Goal: Navigation & Orientation: Find specific page/section

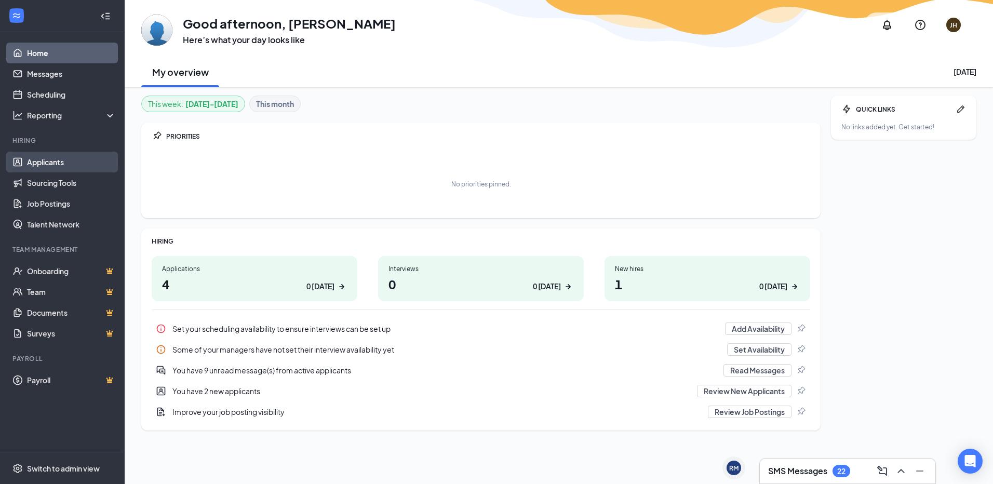
click at [32, 157] on link "Applicants" at bounding box center [71, 162] width 89 height 21
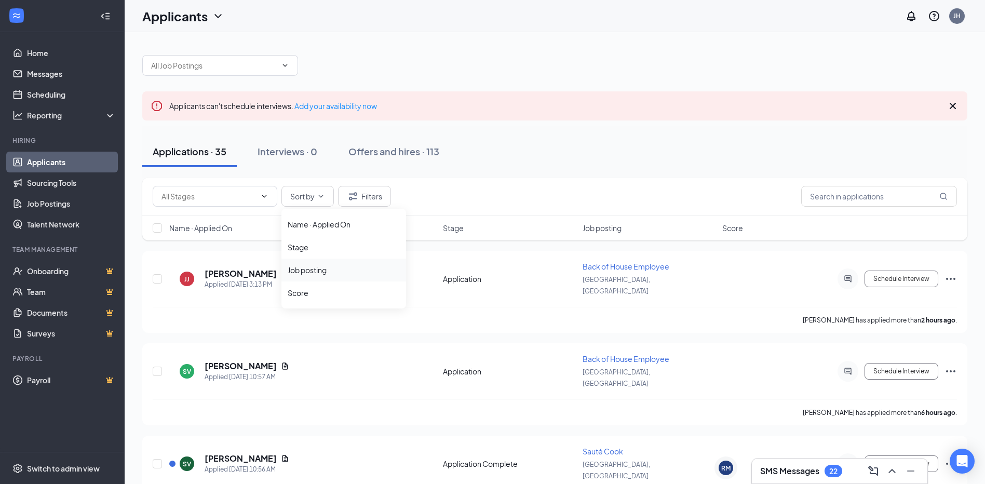
click at [315, 271] on div "Job posting" at bounding box center [344, 270] width 112 height 10
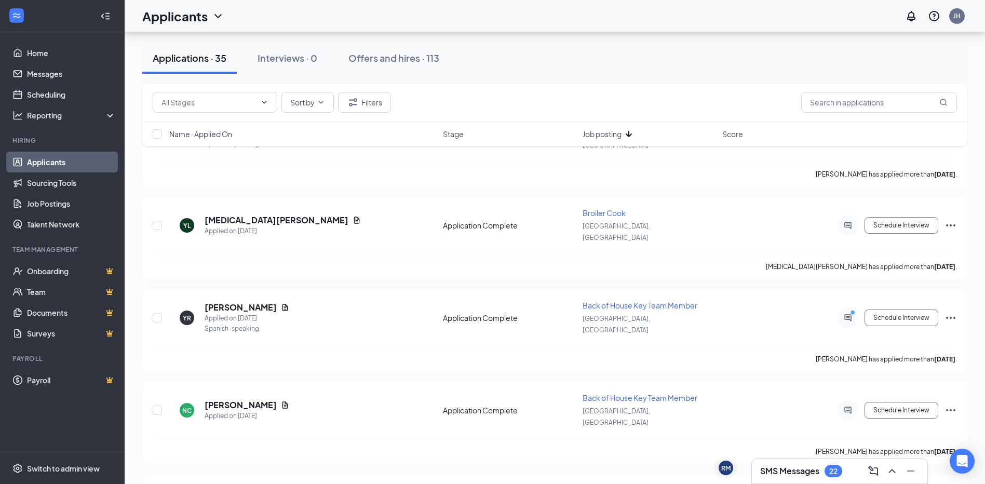
scroll to position [1818, 0]
